Goal: Information Seeking & Learning: Learn about a topic

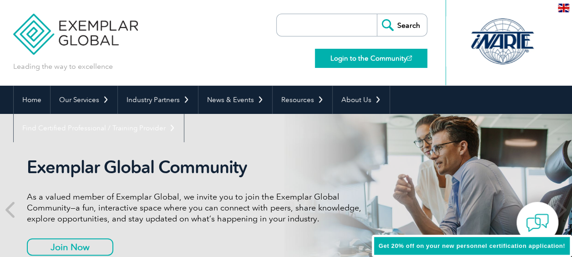
click at [378, 54] on link "Login to the Community" at bounding box center [371, 58] width 112 height 19
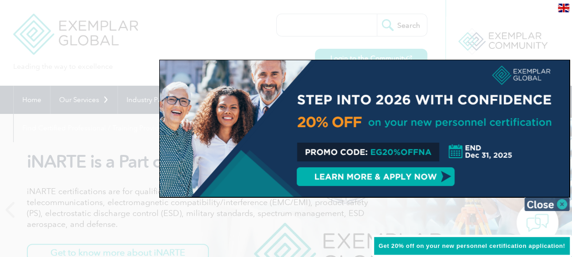
click at [563, 201] on img at bounding box center [548, 204] width 46 height 14
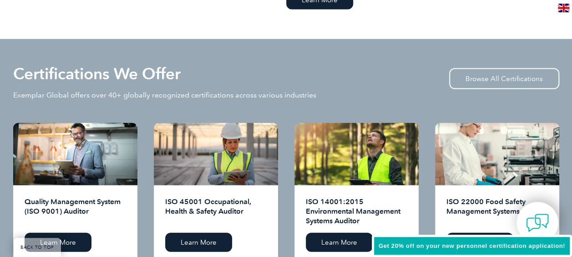
scroll to position [911, 0]
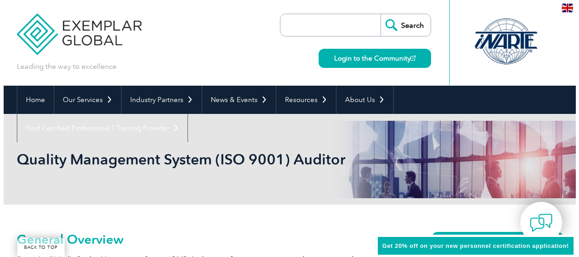
scroll to position [182, 0]
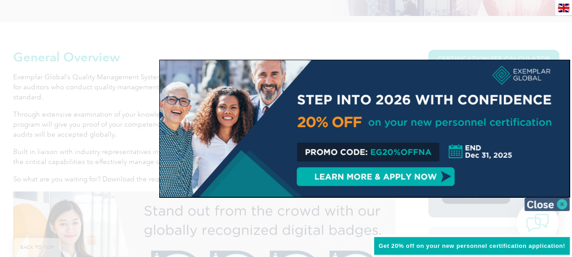
click at [547, 200] on img at bounding box center [548, 204] width 46 height 14
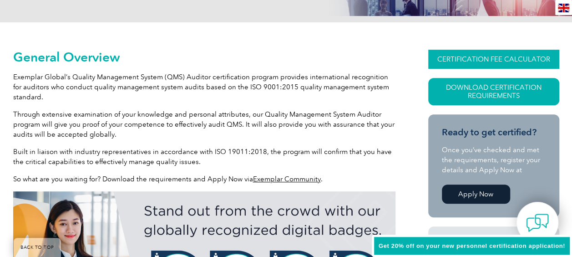
click at [495, 55] on link "CERTIFICATION FEE CALCULATOR" at bounding box center [494, 59] width 131 height 19
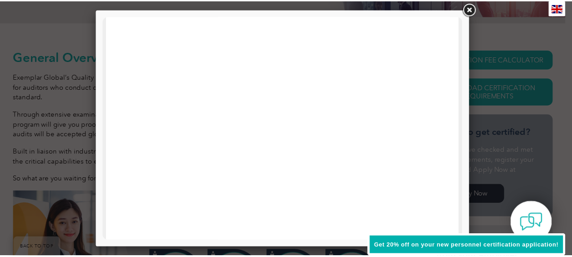
scroll to position [483, 0]
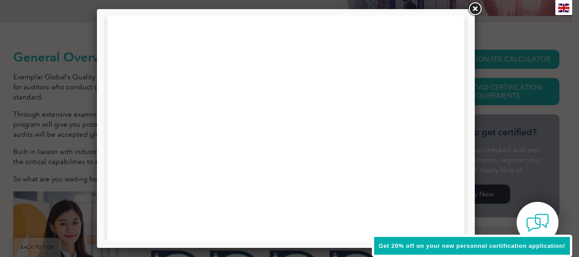
click at [474, 9] on link at bounding box center [475, 9] width 16 height 16
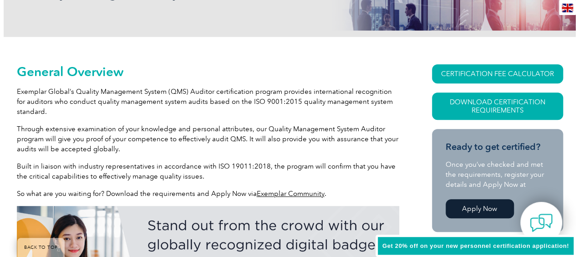
scroll to position [182, 0]
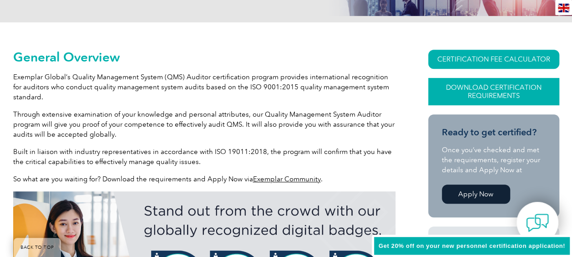
click at [527, 92] on link "Download Certification Requirements" at bounding box center [494, 91] width 131 height 27
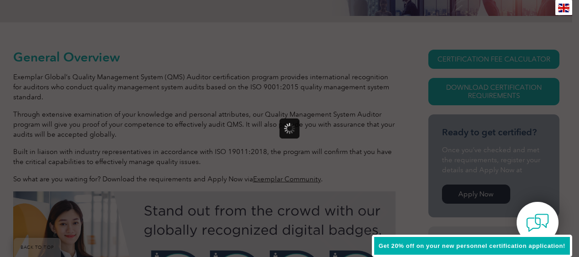
scroll to position [0, 0]
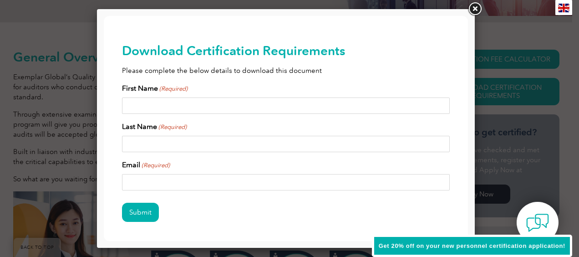
click at [300, 99] on input "First Name (Required)" at bounding box center [286, 105] width 328 height 16
type input "Michael"
type input "Alderson"
type input "mike.r.alderson@gmail.com"
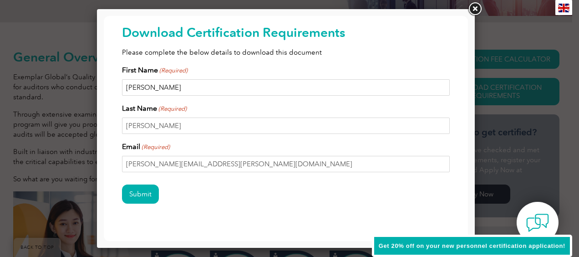
scroll to position [36, 0]
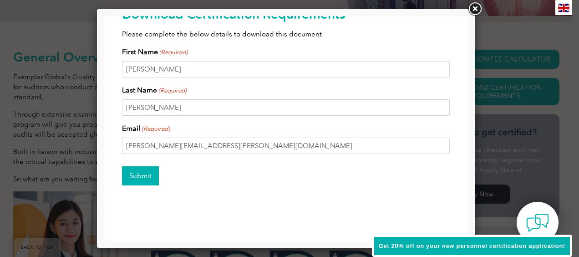
click at [146, 174] on input "Submit" at bounding box center [140, 175] width 37 height 19
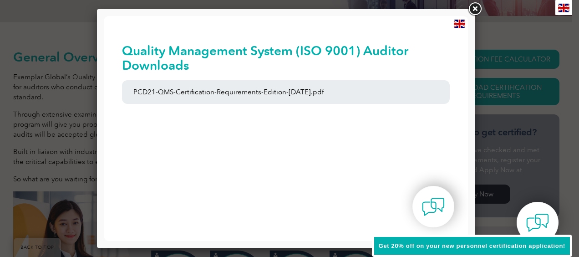
scroll to position [0, 0]
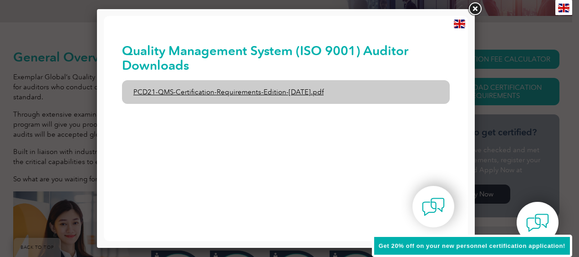
click at [307, 91] on link "PCD21-QMS-Certification-Requirements-Edition-2-April-2022.pdf" at bounding box center [286, 92] width 328 height 24
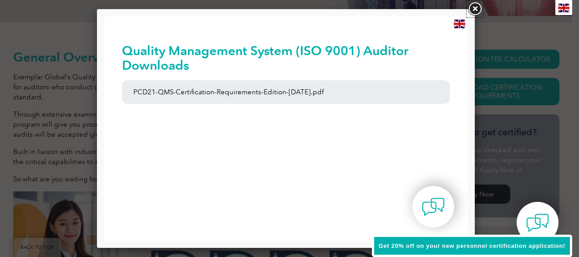
drag, startPoint x: 477, startPoint y: 10, endPoint x: 434, endPoint y: 22, distance: 43.9
click at [477, 10] on link at bounding box center [475, 9] width 16 height 16
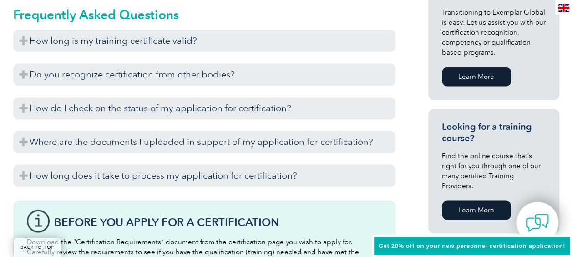
scroll to position [592, 0]
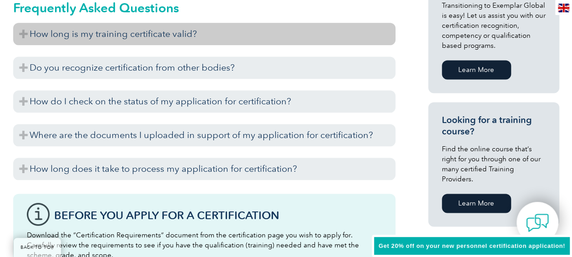
click at [162, 36] on h3 "How long is my training certificate valid?" at bounding box center [204, 34] width 383 height 22
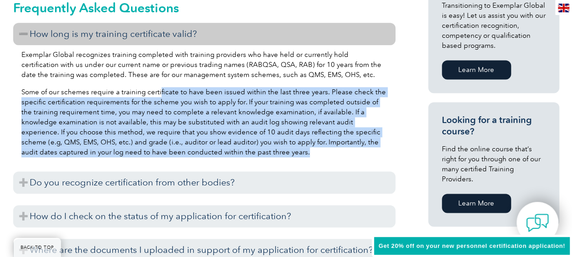
drag, startPoint x: 158, startPoint y: 90, endPoint x: 383, endPoint y: 153, distance: 233.6
click at [383, 153] on p "Some of our schemes require a training certificate to have been issued within t…" at bounding box center [204, 122] width 366 height 70
drag, startPoint x: 383, startPoint y: 153, endPoint x: 314, endPoint y: 153, distance: 69.2
click at [314, 153] on p "Some of our schemes require a training certificate to have been issued within t…" at bounding box center [204, 122] width 366 height 70
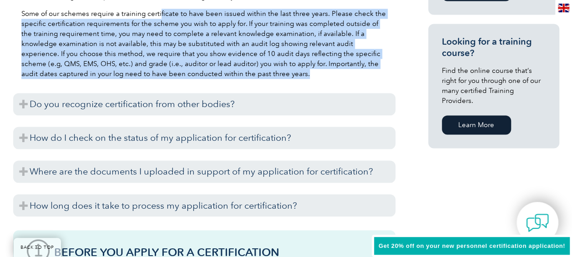
scroll to position [683, 0]
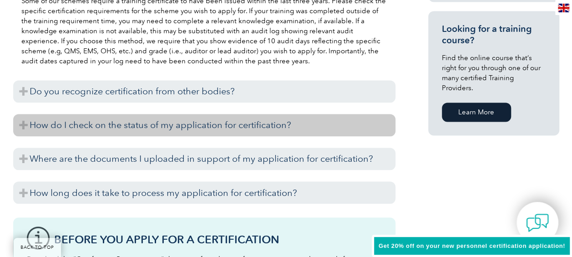
click at [174, 128] on h3 "How do I check on the status of my application for certification?" at bounding box center [204, 125] width 383 height 22
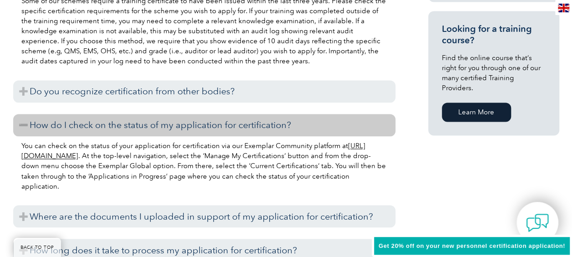
click at [174, 128] on h3 "How do I check on the status of my application for certification?" at bounding box center [204, 125] width 383 height 22
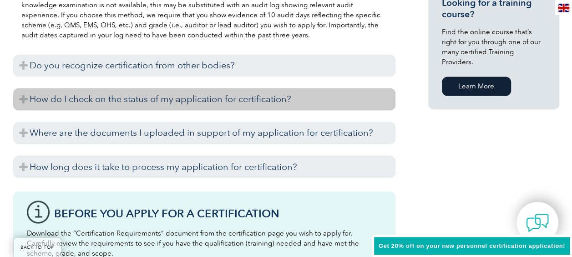
scroll to position [729, 0]
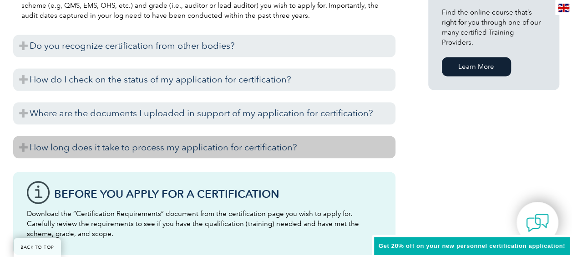
click at [186, 149] on h3 "How long does it take to process my application for certification?" at bounding box center [204, 147] width 383 height 22
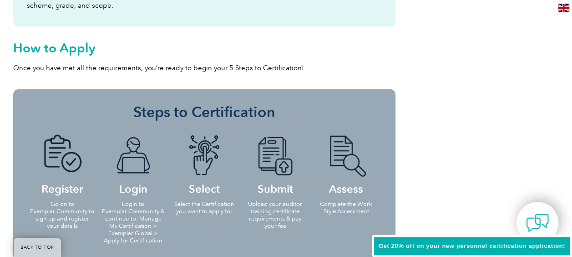
scroll to position [1002, 0]
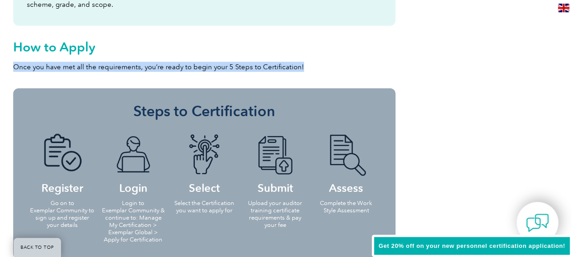
drag, startPoint x: 312, startPoint y: 65, endPoint x: 14, endPoint y: 63, distance: 298.3
click at [14, 63] on p "Once you have met all the requirements, you’re ready to begin your 5 Steps to C…" at bounding box center [204, 67] width 383 height 10
drag, startPoint x: 14, startPoint y: 63, endPoint x: 123, endPoint y: 67, distance: 108.9
click at [123, 67] on p "Once you have met all the requirements, you’re ready to begin your 5 Steps to C…" at bounding box center [204, 67] width 383 height 10
click at [327, 66] on p "Once you have met all the requirements, you’re ready to begin your 5 Steps to C…" at bounding box center [204, 67] width 383 height 10
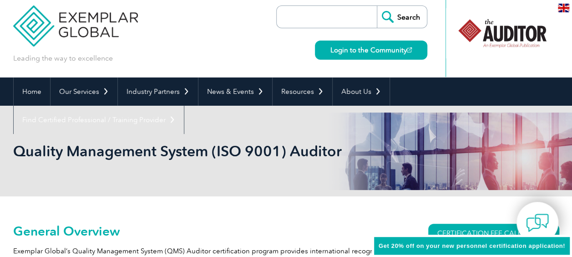
scroll to position [0, 0]
